Goal: Navigation & Orientation: Find specific page/section

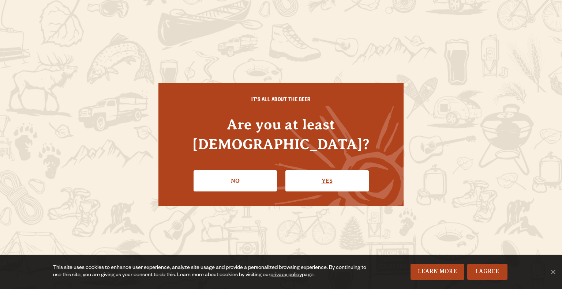
click at [315, 170] on link "Yes" at bounding box center [326, 180] width 83 height 21
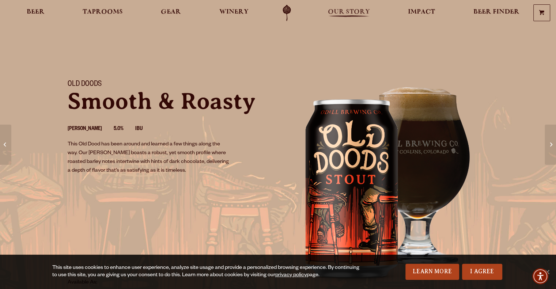
click at [353, 7] on link "Our Story" at bounding box center [349, 13] width 52 height 16
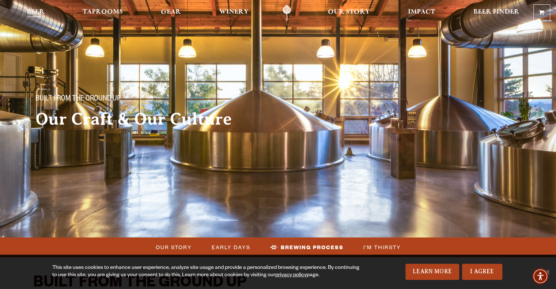
click at [38, 9] on span "Beer" at bounding box center [36, 12] width 18 height 6
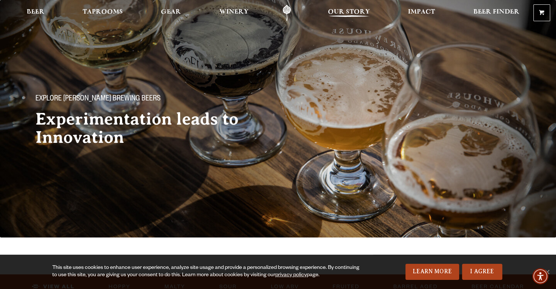
click at [337, 13] on span "Our Story" at bounding box center [349, 12] width 42 height 6
